Goal: Check status

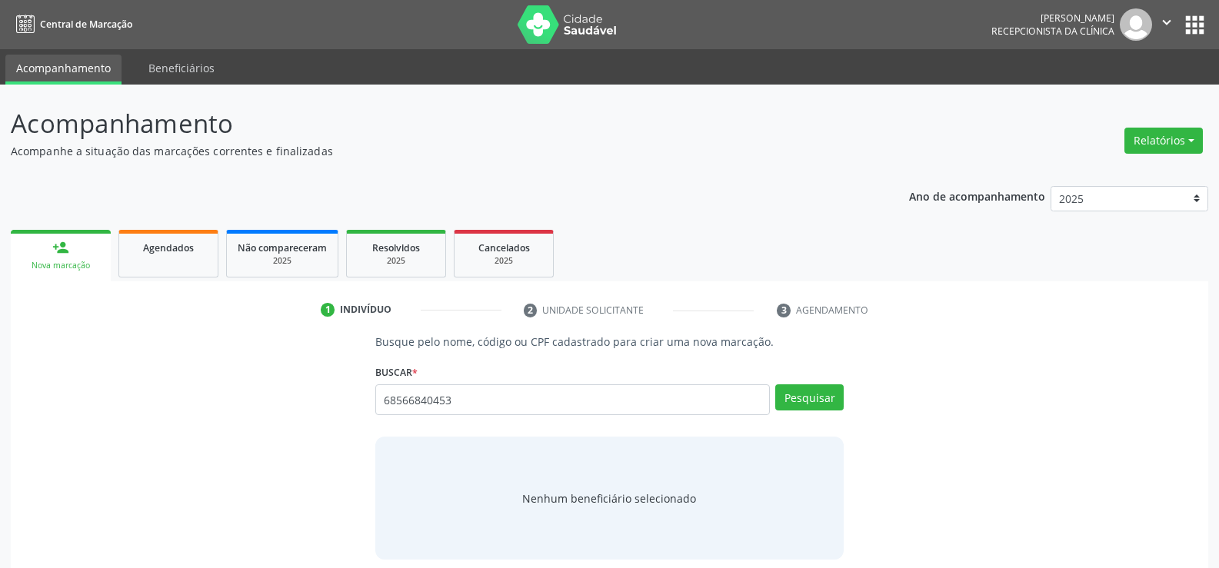
type input "68566840453"
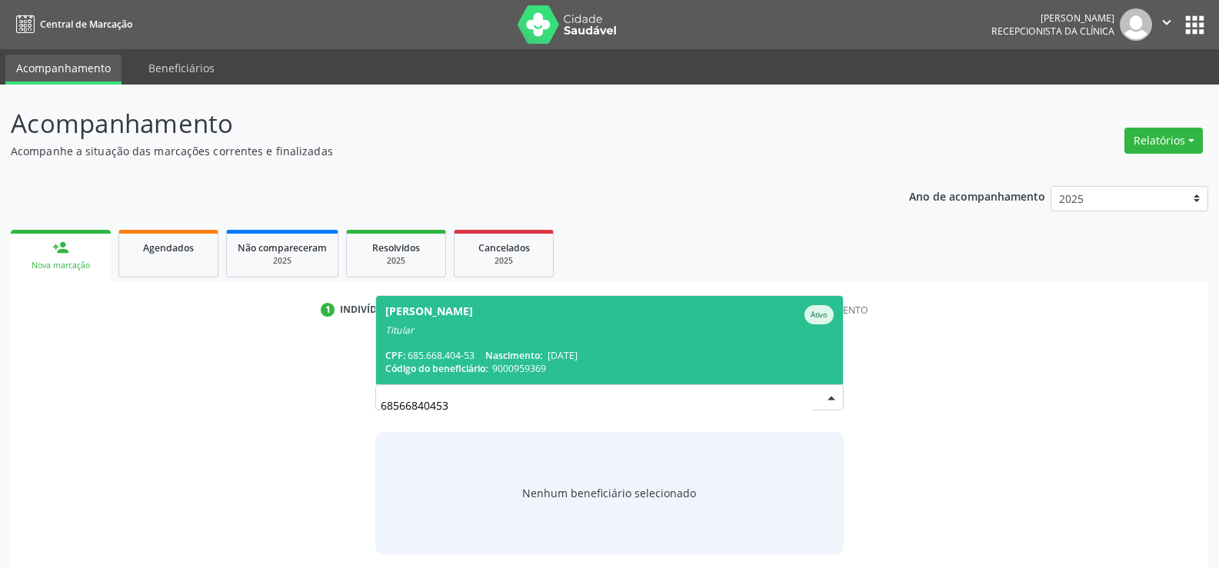
click at [407, 310] on div "[PERSON_NAME]" at bounding box center [429, 314] width 88 height 19
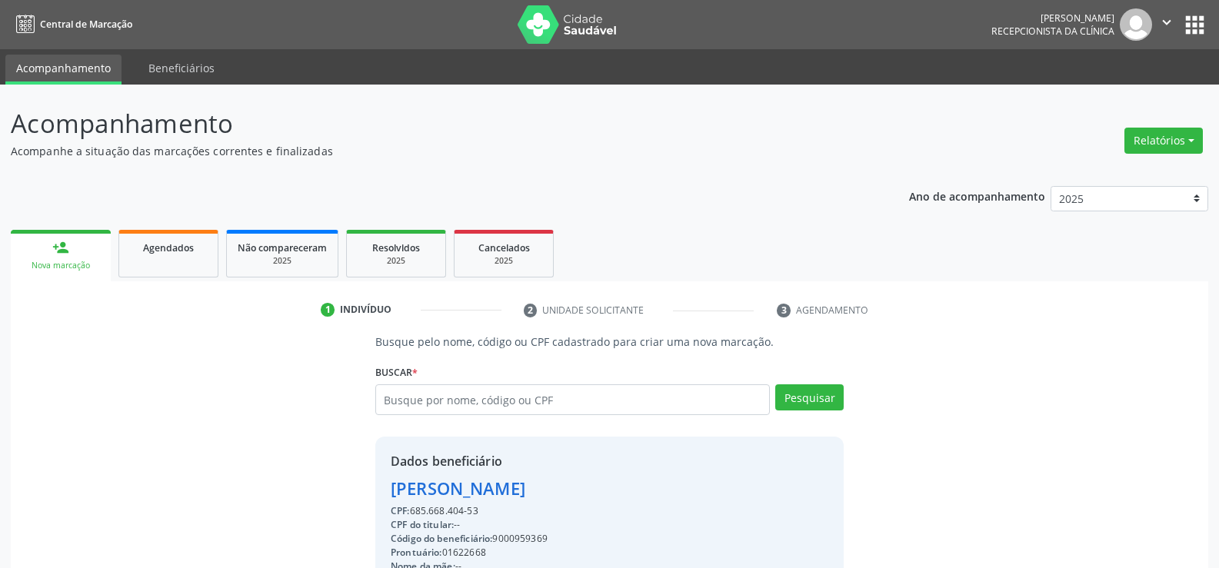
drag, startPoint x: 380, startPoint y: 486, endPoint x: 680, endPoint y: 490, distance: 299.9
copy div "[PERSON_NAME]"
click at [82, 275] on link "person_add Nova marcação" at bounding box center [61, 256] width 100 height 52
click at [130, 254] on div "Agendados" at bounding box center [168, 247] width 77 height 16
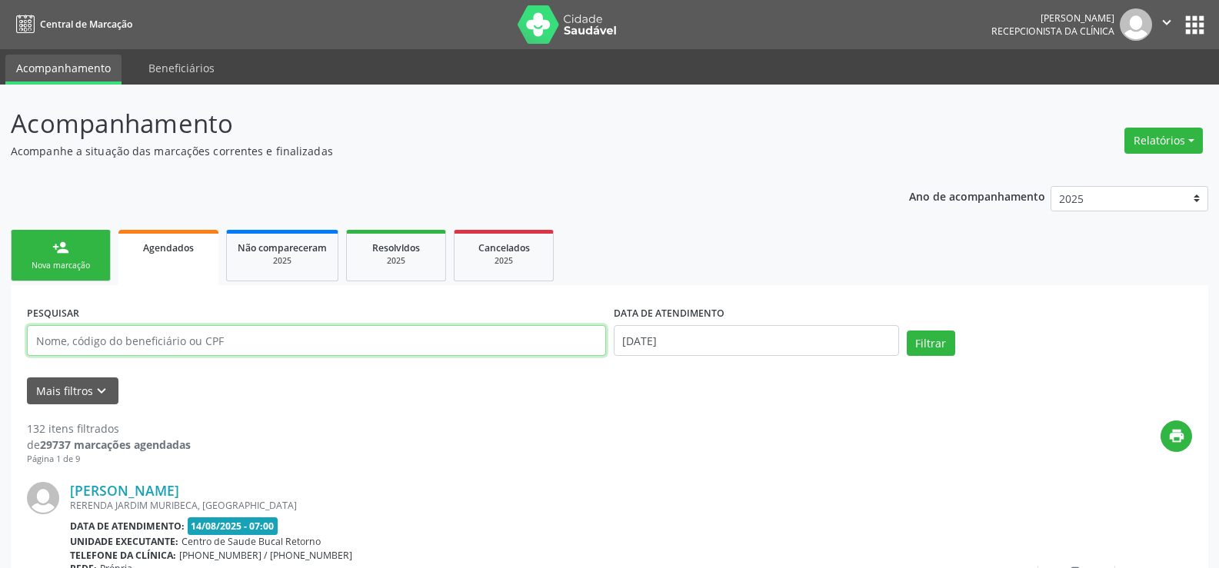
click at [143, 342] on input "text" at bounding box center [316, 340] width 579 height 31
paste input "[PERSON_NAME]"
type input "[PERSON_NAME]"
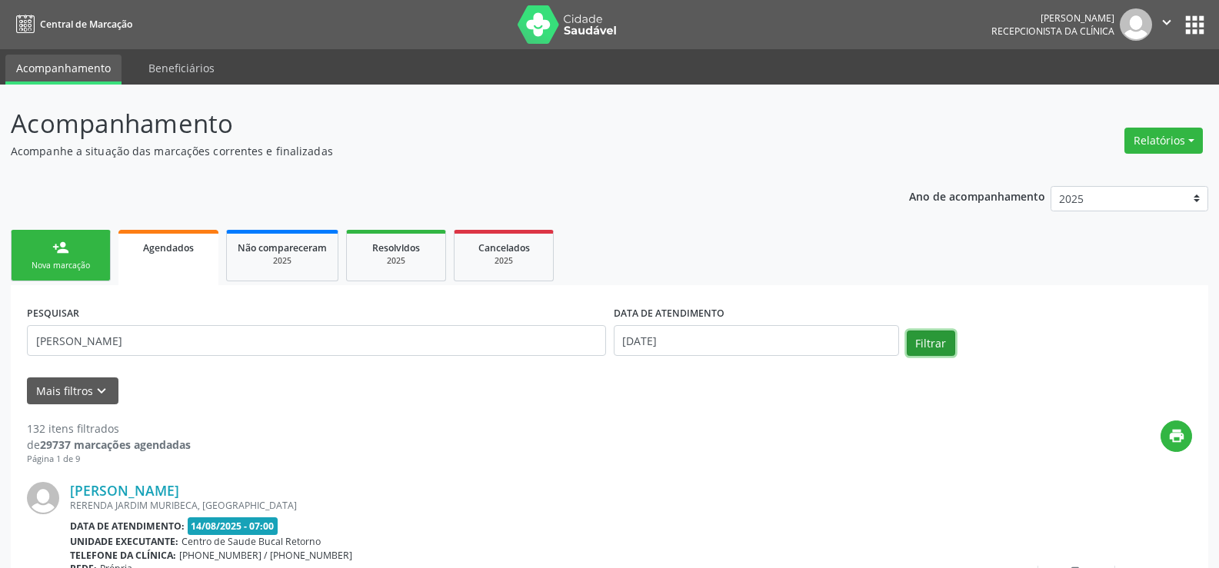
click at [919, 350] on button "Filtrar" at bounding box center [930, 344] width 48 height 26
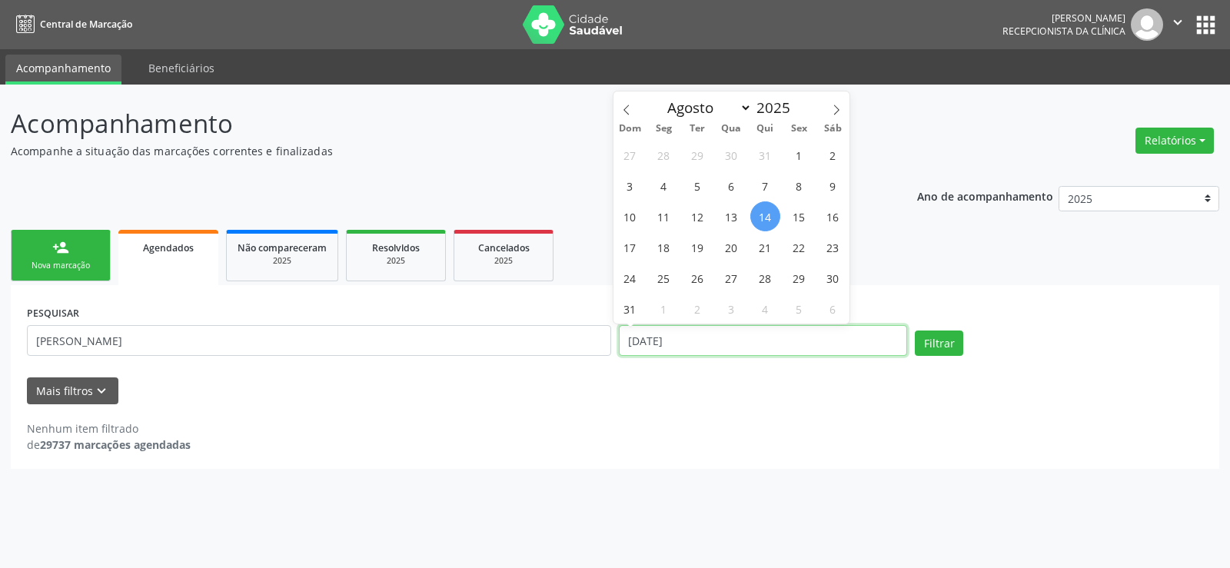
drag, startPoint x: 730, startPoint y: 346, endPoint x: 603, endPoint y: 343, distance: 126.9
click at [603, 343] on div "PESQUISAR [PERSON_NAME] DATA DE ATENDIMENTO [DATE] Filtrar" at bounding box center [615, 333] width 1184 height 65
click at [915, 331] on button "Filtrar" at bounding box center [939, 344] width 48 height 26
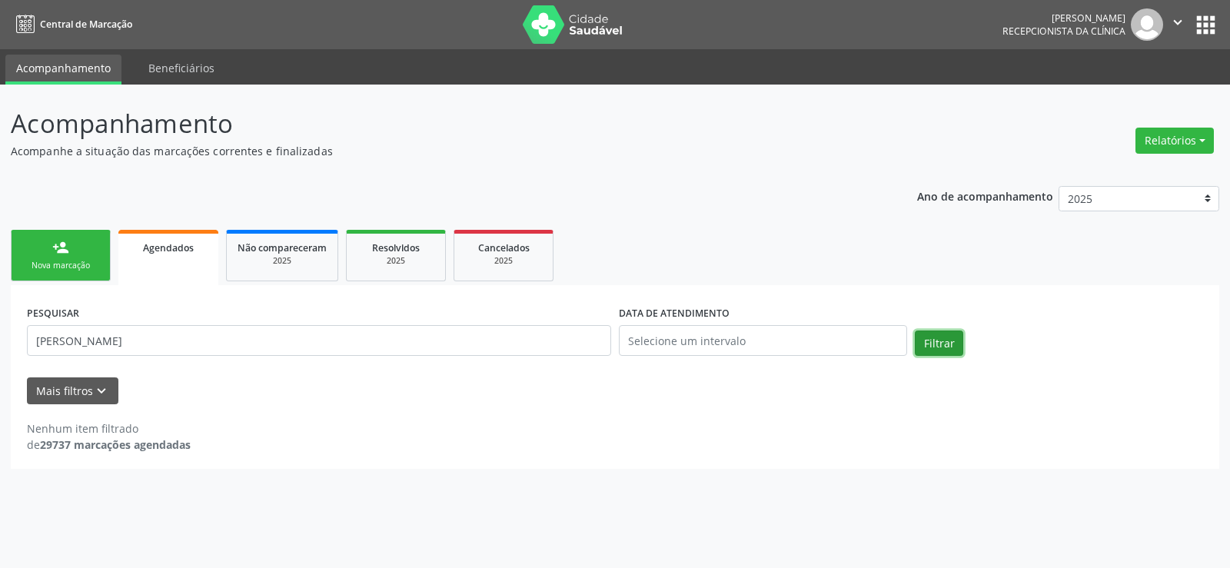
click at [932, 347] on button "Filtrar" at bounding box center [939, 344] width 48 height 26
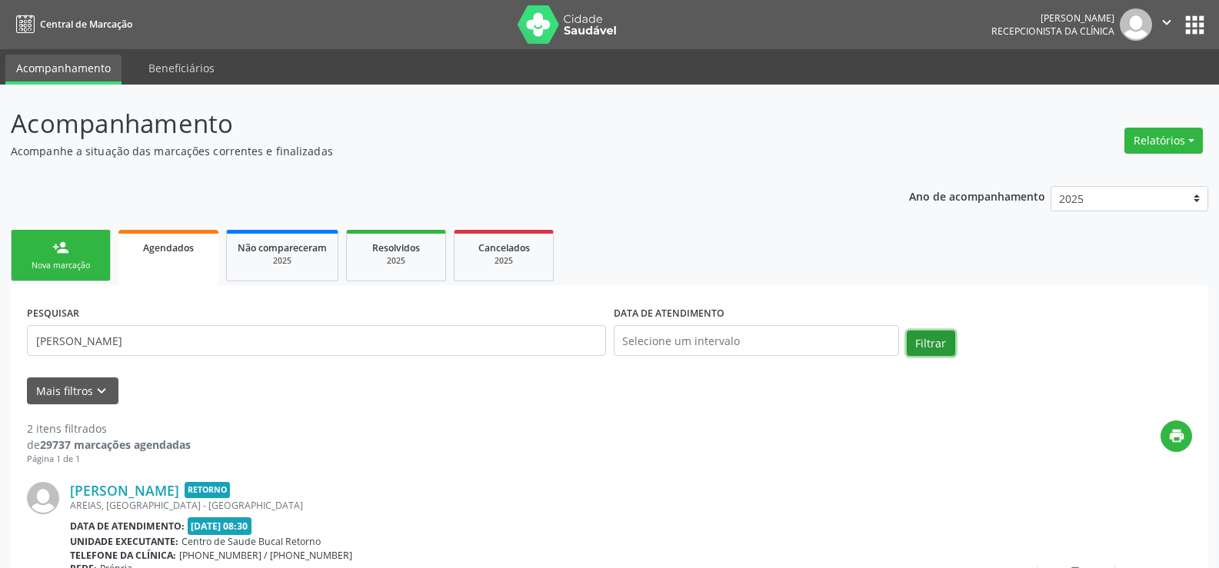
click at [932, 347] on button "Filtrar" at bounding box center [930, 344] width 48 height 26
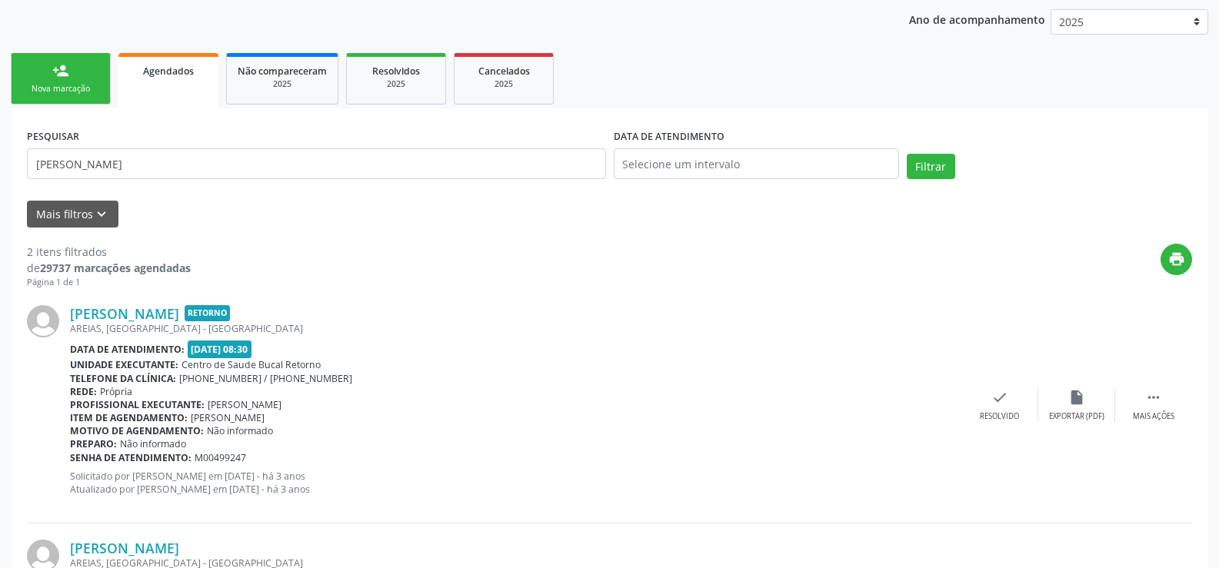
scroll to position [162, 0]
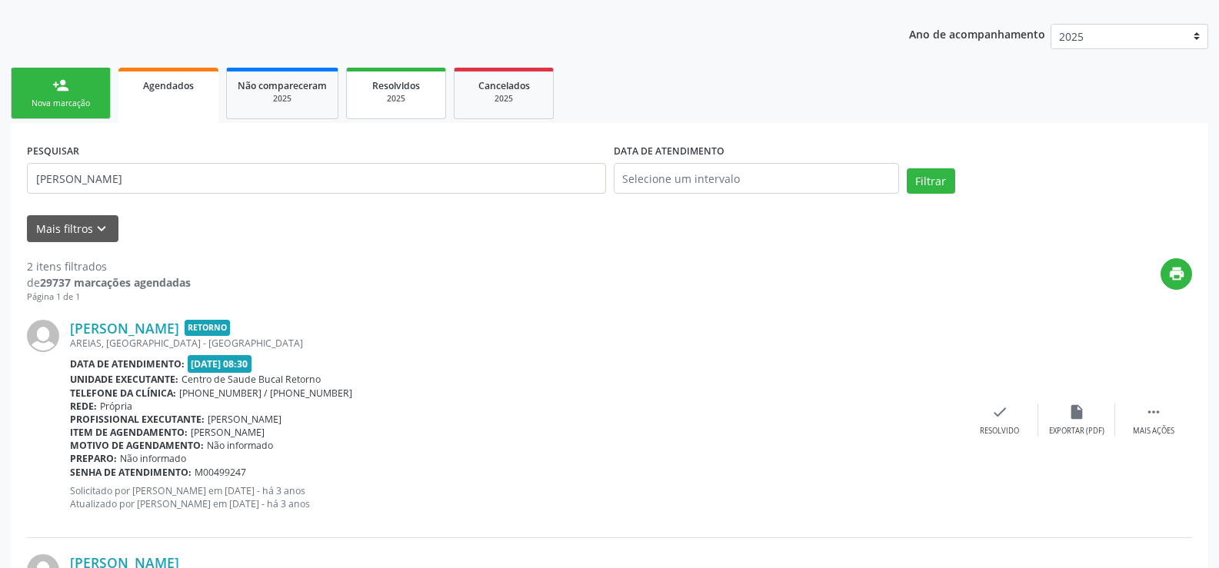
click at [396, 88] on span "Resolvidos" at bounding box center [396, 85] width 48 height 13
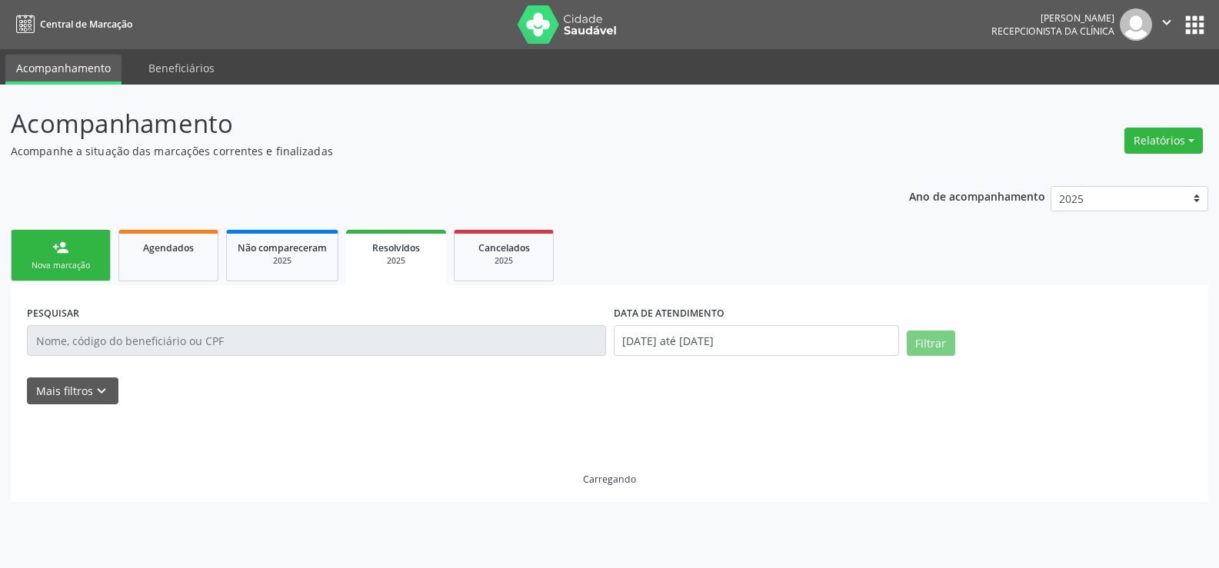
scroll to position [0, 0]
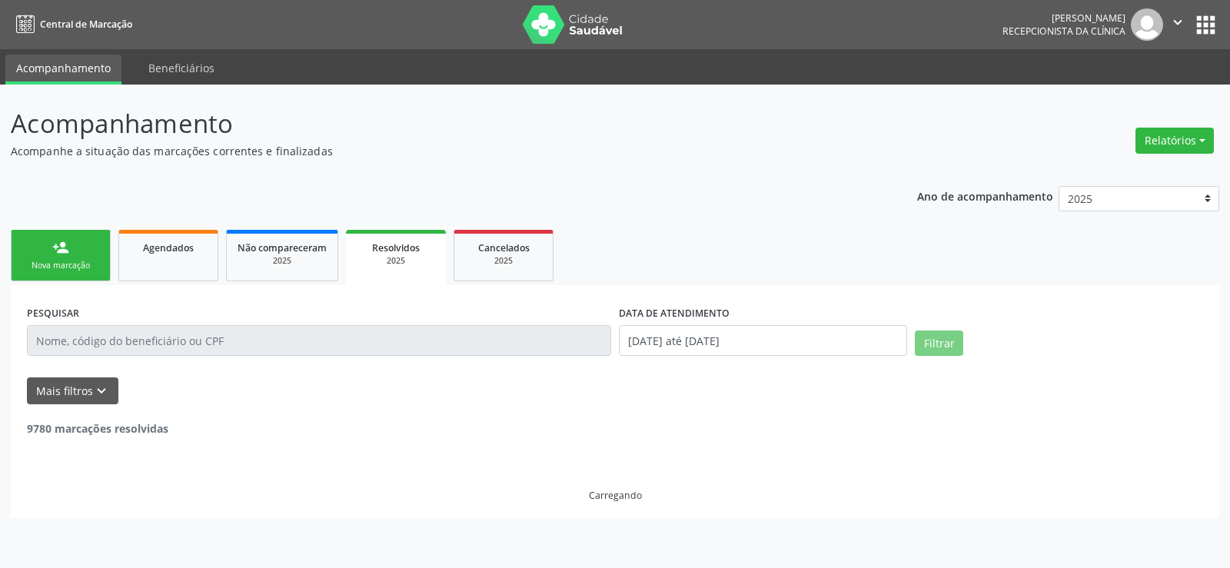
click at [177, 340] on input "text" at bounding box center [319, 340] width 584 height 31
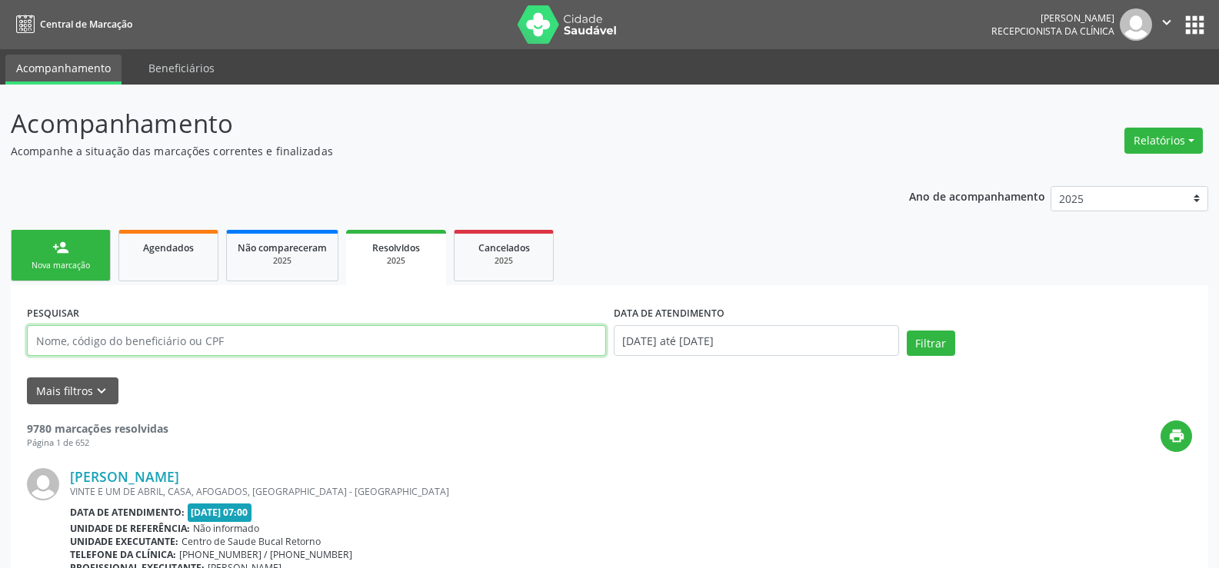
paste input "[PERSON_NAME]"
type input "[PERSON_NAME]"
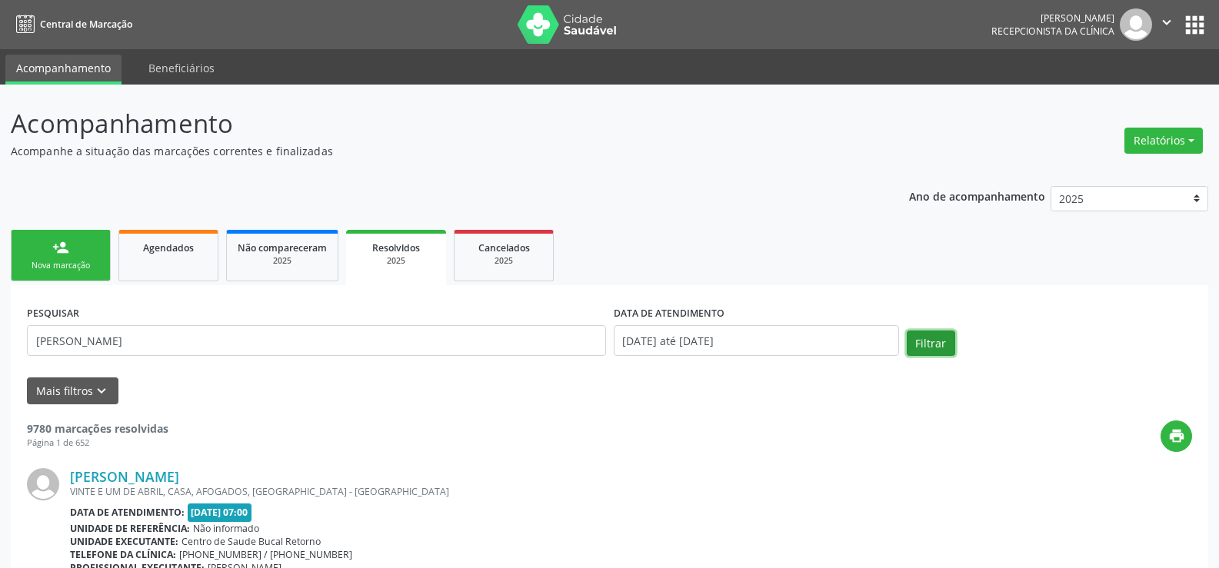
click at [925, 335] on button "Filtrar" at bounding box center [930, 344] width 48 height 26
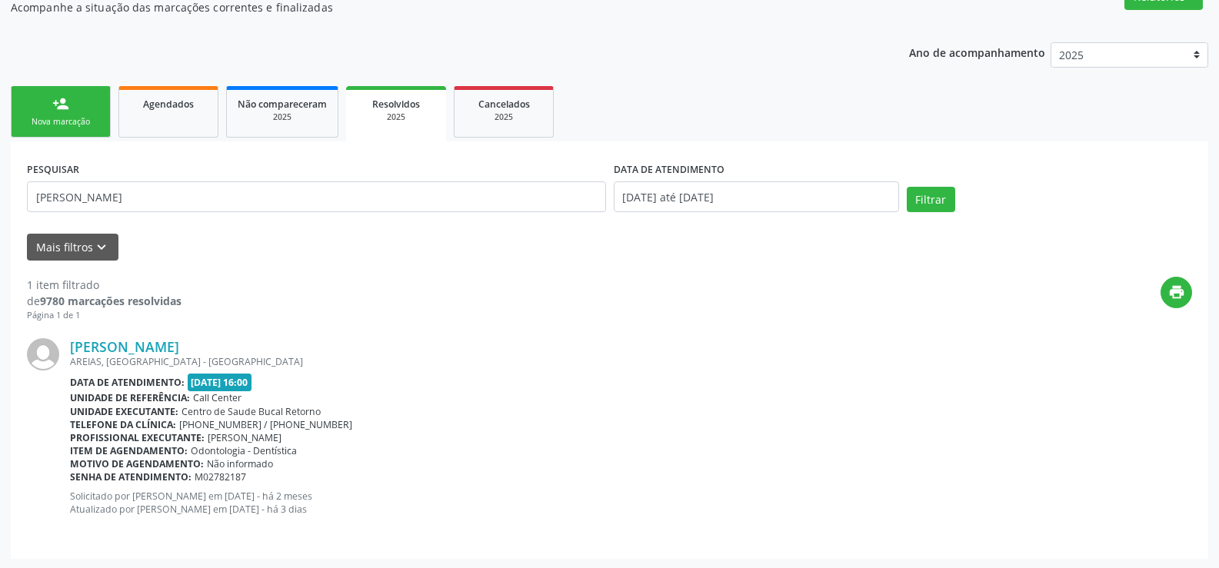
scroll to position [145, 0]
